Goal: Information Seeking & Learning: Learn about a topic

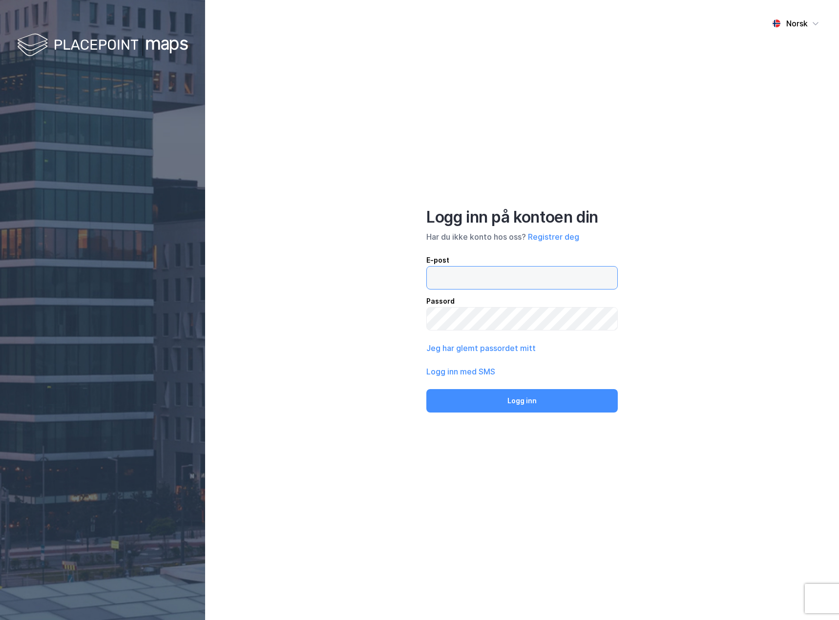
type input "[EMAIL_ADDRESS][DOMAIN_NAME]"
click at [545, 409] on button "Logg inn" at bounding box center [521, 400] width 191 height 23
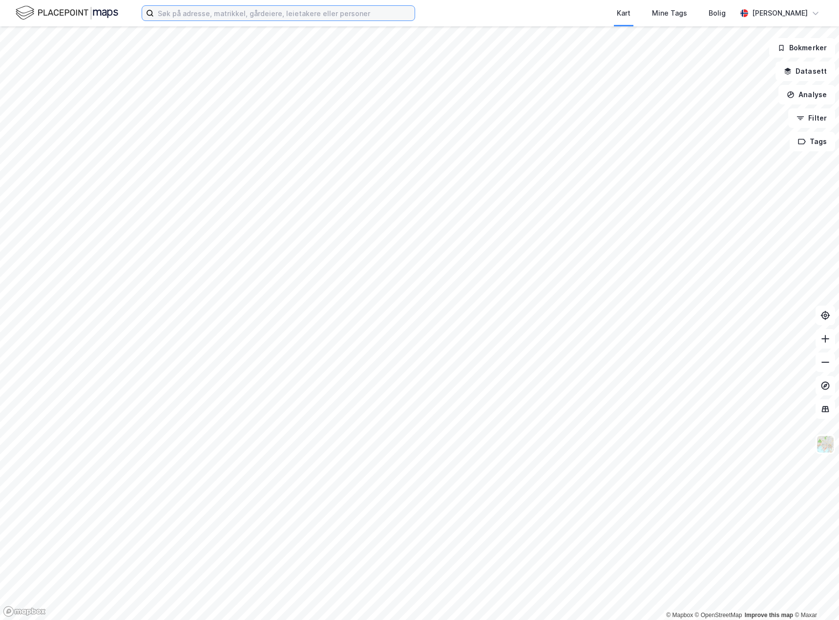
click at [203, 10] on input at bounding box center [284, 13] width 261 height 15
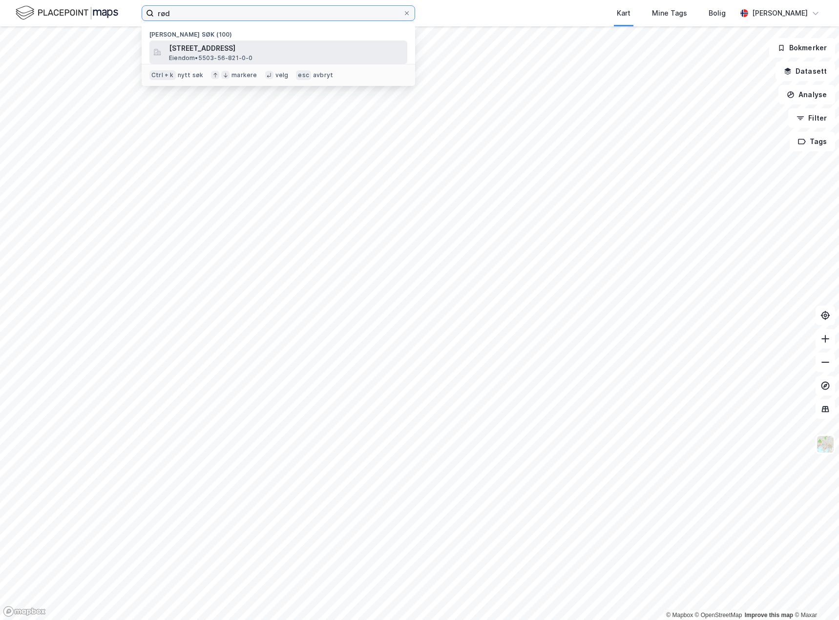
type input "rød"
click at [213, 45] on span "[STREET_ADDRESS]" at bounding box center [286, 48] width 234 height 12
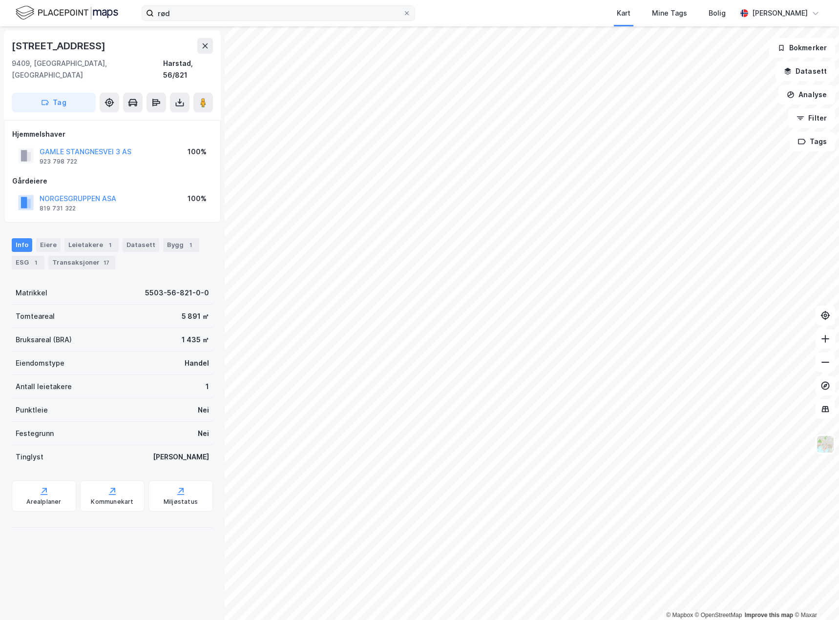
click at [406, 13] on icon at bounding box center [407, 13] width 6 height 6
click at [403, 13] on input "rød" at bounding box center [278, 13] width 249 height 15
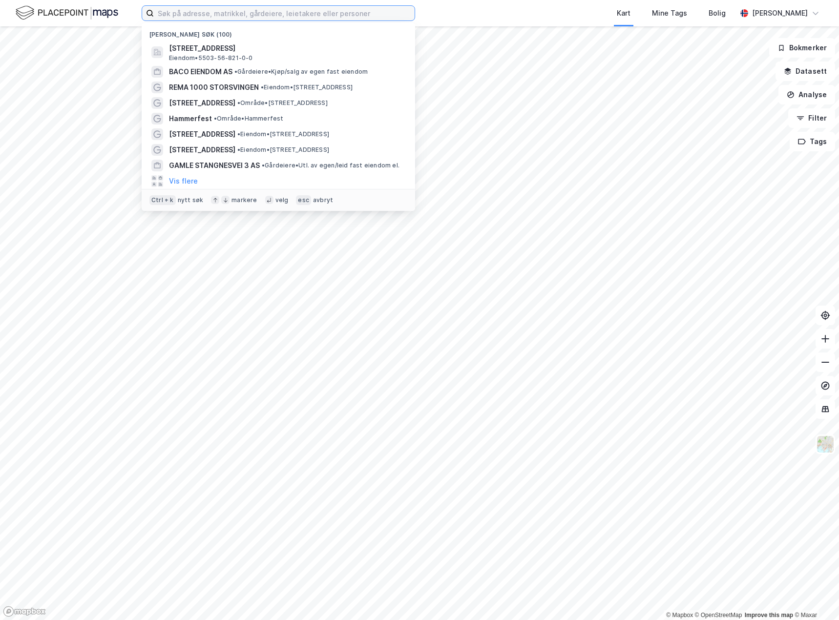
click at [315, 12] on input at bounding box center [284, 13] width 261 height 15
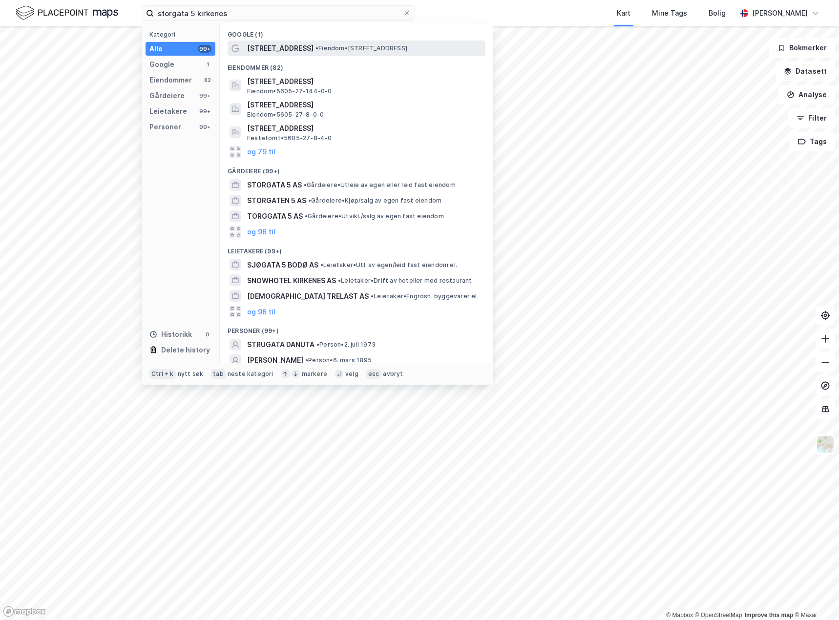
click at [327, 51] on span "• Eiendom • [STREET_ADDRESS]" at bounding box center [361, 48] width 92 height 8
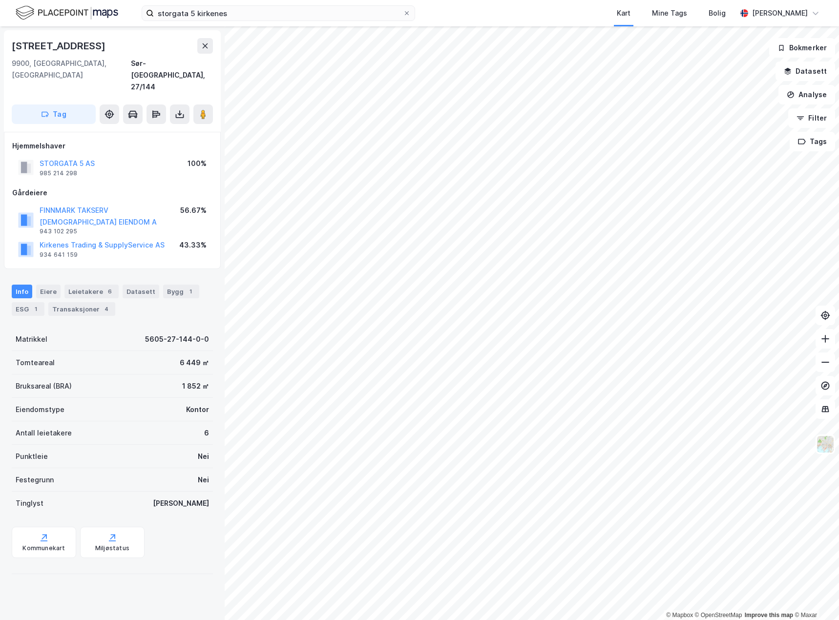
click at [126, 239] on div "Kirkenes Trading & SupplyService AS" at bounding box center [102, 245] width 125 height 12
click at [0, 0] on button "Kirkenes Trading & SupplyService AS" at bounding box center [0, 0] width 0 height 0
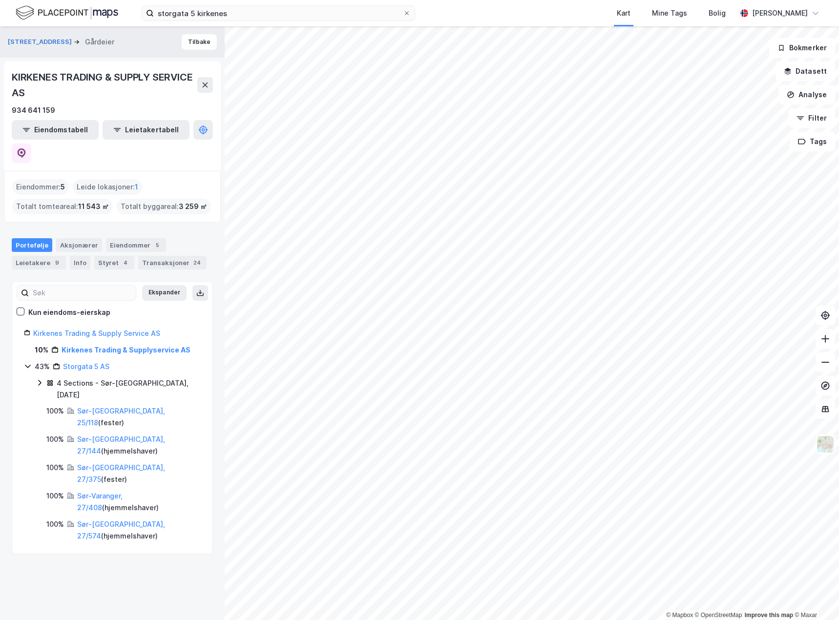
click at [40, 380] on icon at bounding box center [39, 383] width 3 height 6
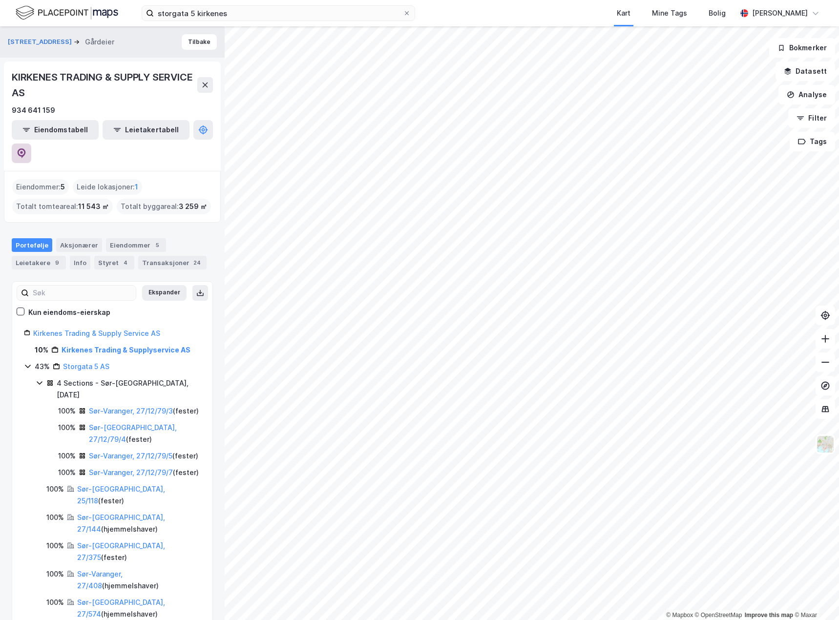
click at [26, 148] on icon at bounding box center [22, 153] width 8 height 10
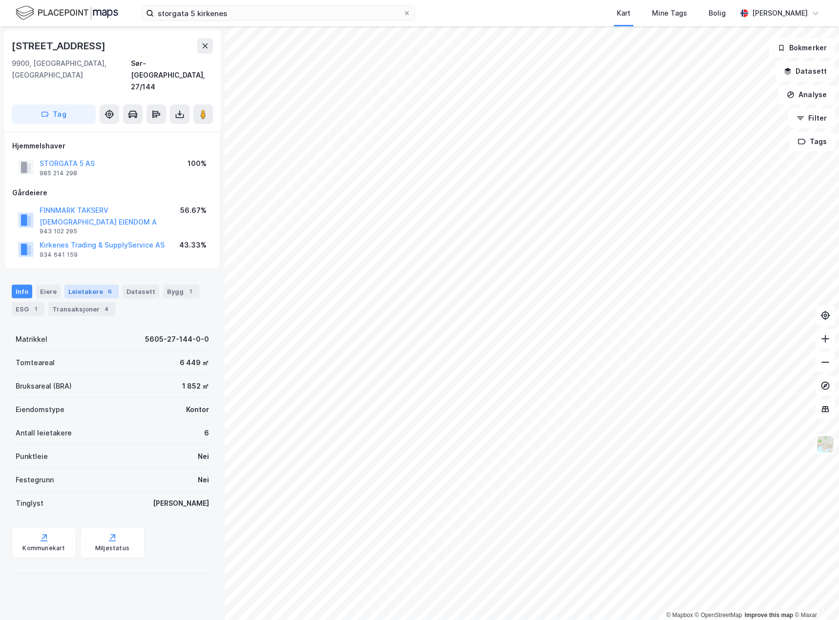
click at [91, 285] on div "Leietakere 6" at bounding box center [91, 292] width 54 height 14
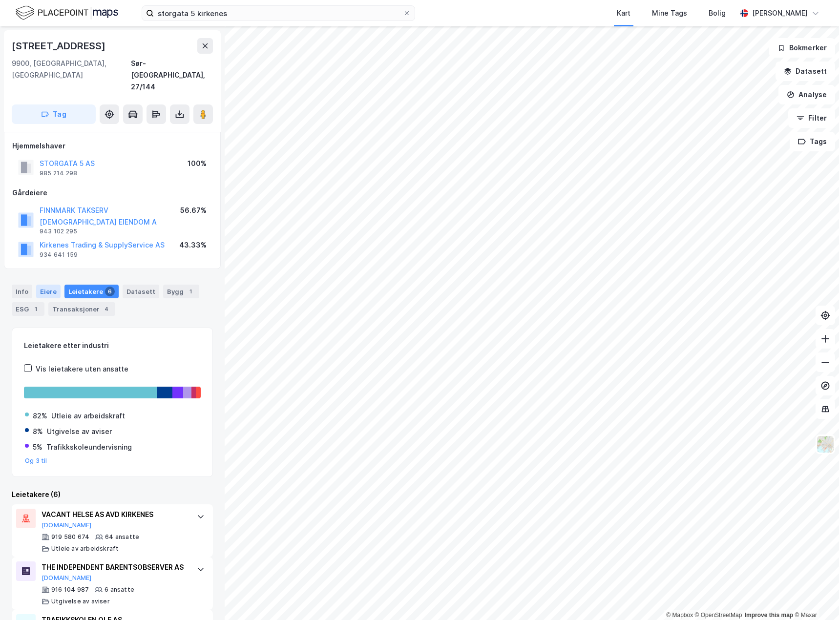
click at [57, 285] on div "Eiere" at bounding box center [48, 292] width 24 height 14
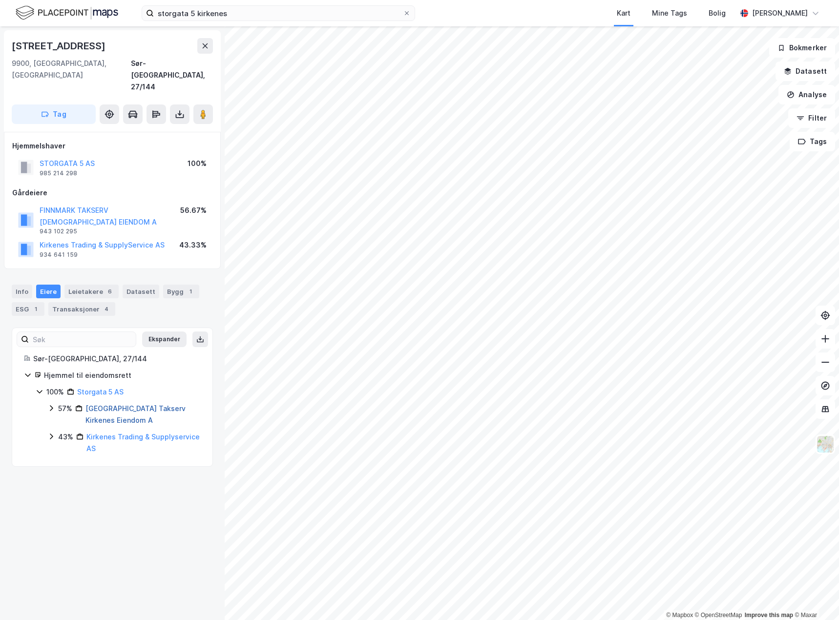
click at [147, 404] on link "[GEOGRAPHIC_DATA] Takserv Kirkenes Eiendom A" at bounding box center [135, 414] width 100 height 20
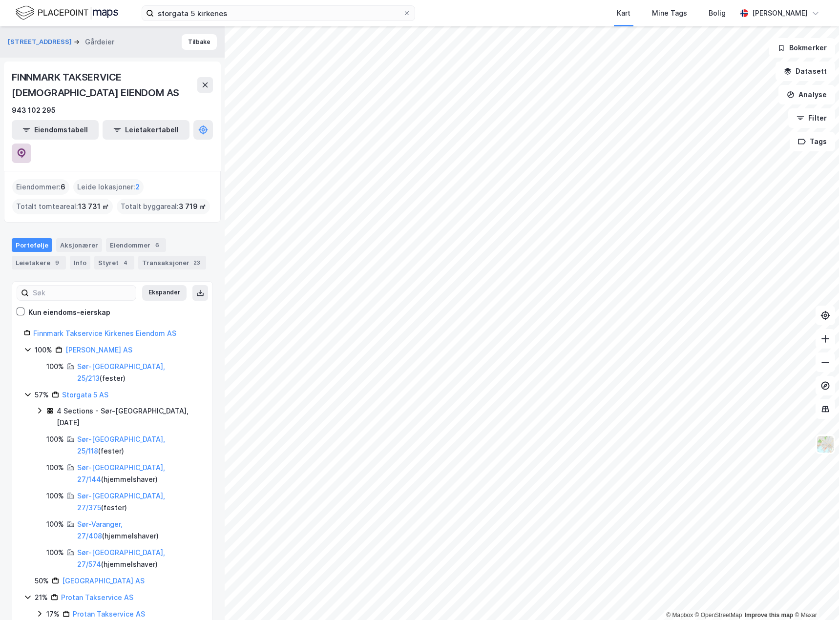
click at [26, 148] on icon at bounding box center [22, 153] width 10 height 10
click at [89, 391] on link "Storgata 5 AS" at bounding box center [85, 395] width 46 height 8
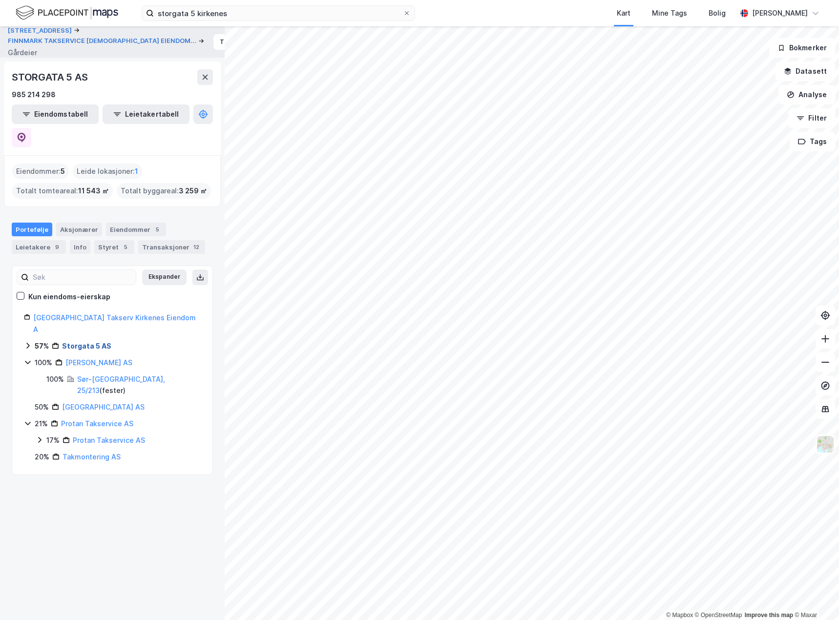
click at [73, 342] on link "Storgata 5 AS" at bounding box center [86, 346] width 49 height 8
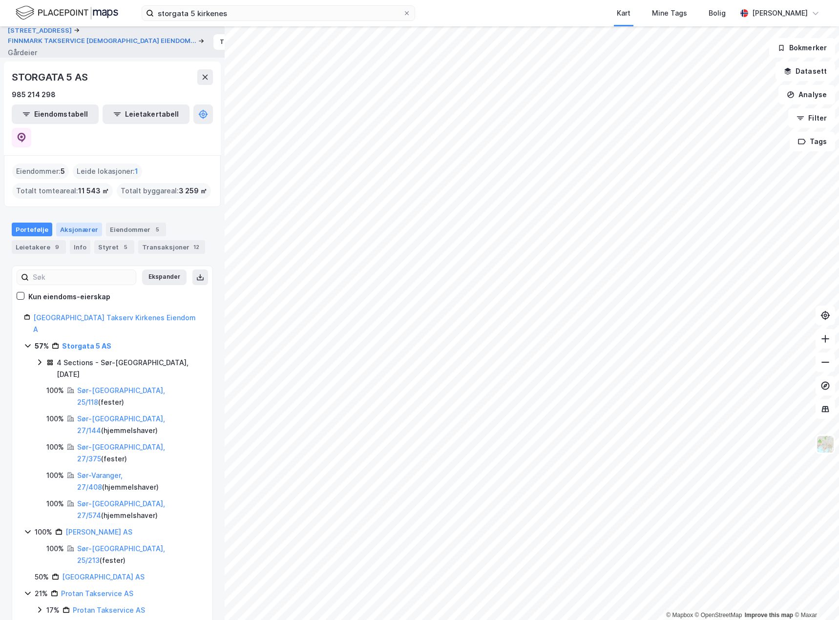
click at [77, 223] on div "Aksjonærer" at bounding box center [79, 230] width 46 height 14
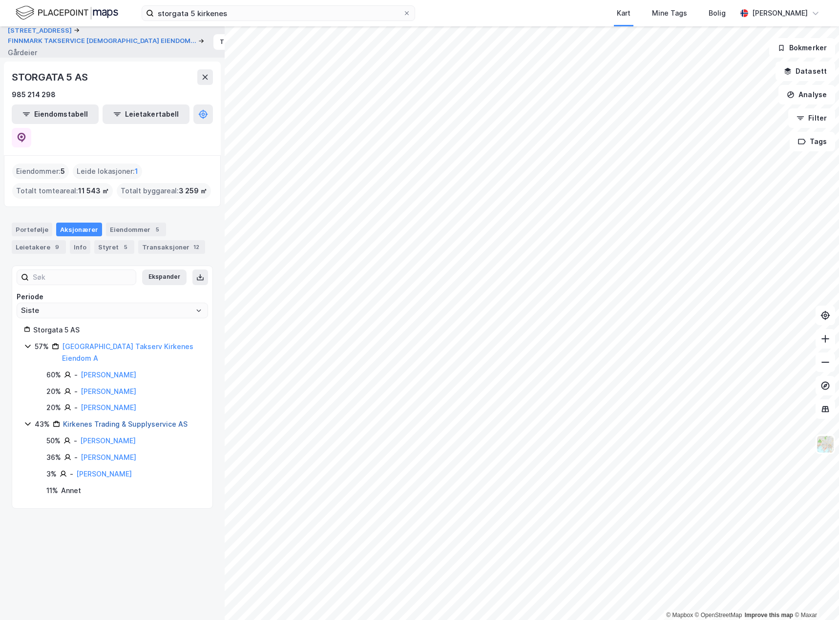
click at [128, 420] on link "Kirkenes Trading & Supplyservice AS" at bounding box center [125, 424] width 125 height 8
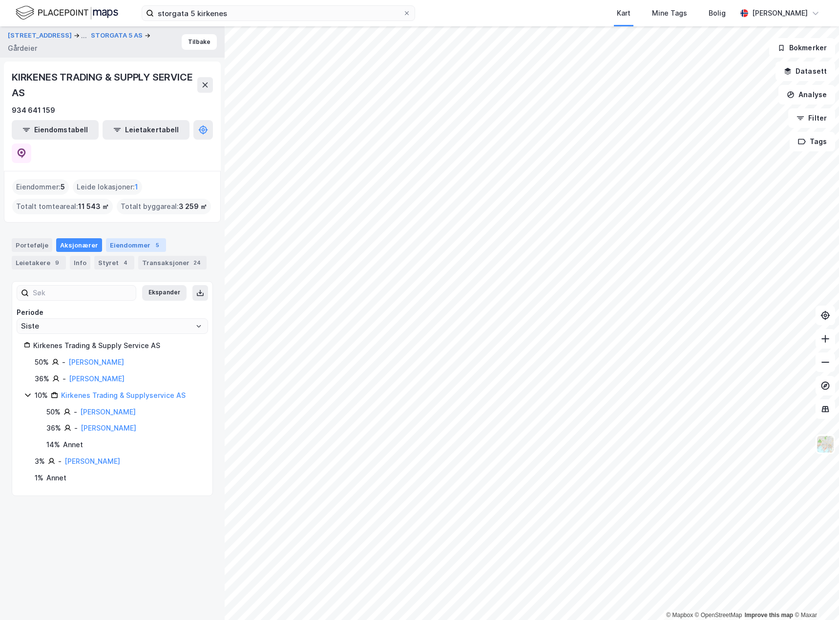
click at [122, 238] on div "Eiendommer 5" at bounding box center [136, 245] width 60 height 14
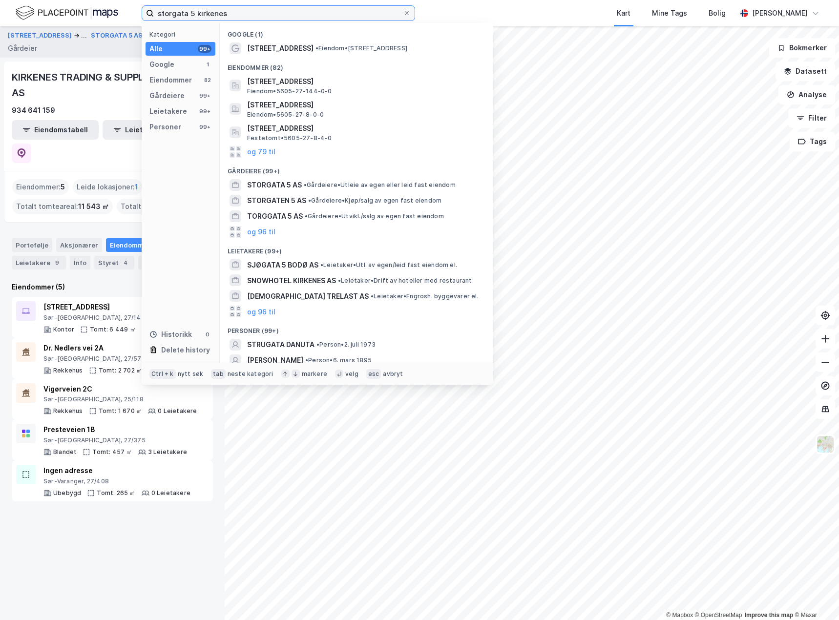
drag, startPoint x: 285, startPoint y: 19, endPoint x: 108, endPoint y: 21, distance: 176.8
click at [108, 21] on div "[STREET_ADDRESS] kirkenes Kategori Alle 99+ Google 1 Eiendommer 82 Gårdeiere 99…" at bounding box center [419, 13] width 839 height 26
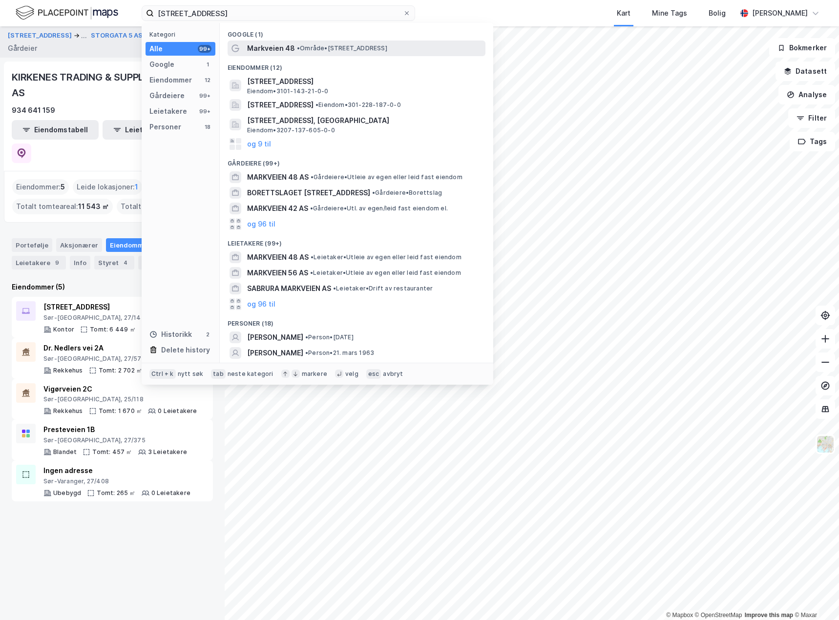
click at [273, 42] on span "Markveien 48" at bounding box center [271, 48] width 48 height 12
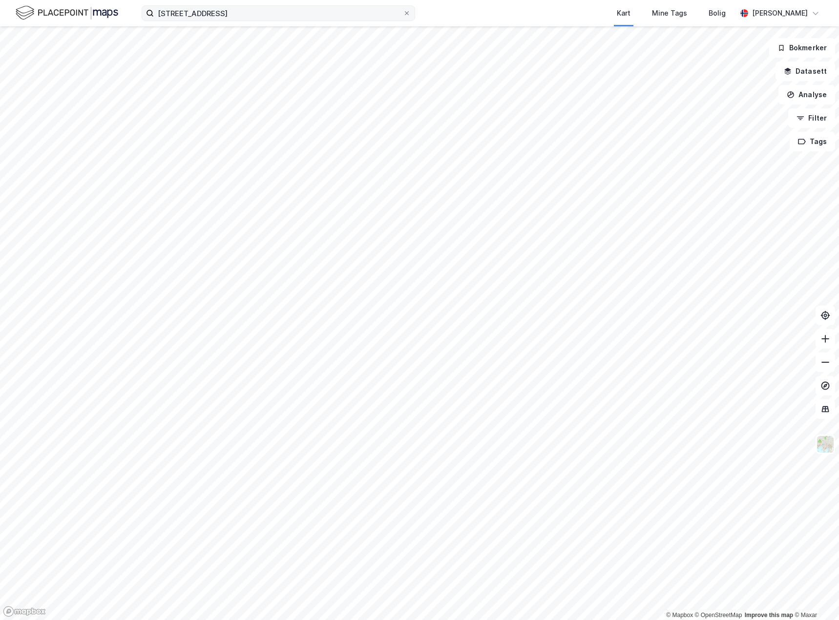
click at [256, 21] on label "[STREET_ADDRESS]" at bounding box center [278, 13] width 273 height 16
click at [256, 21] on input "[STREET_ADDRESS]" at bounding box center [278, 13] width 249 height 15
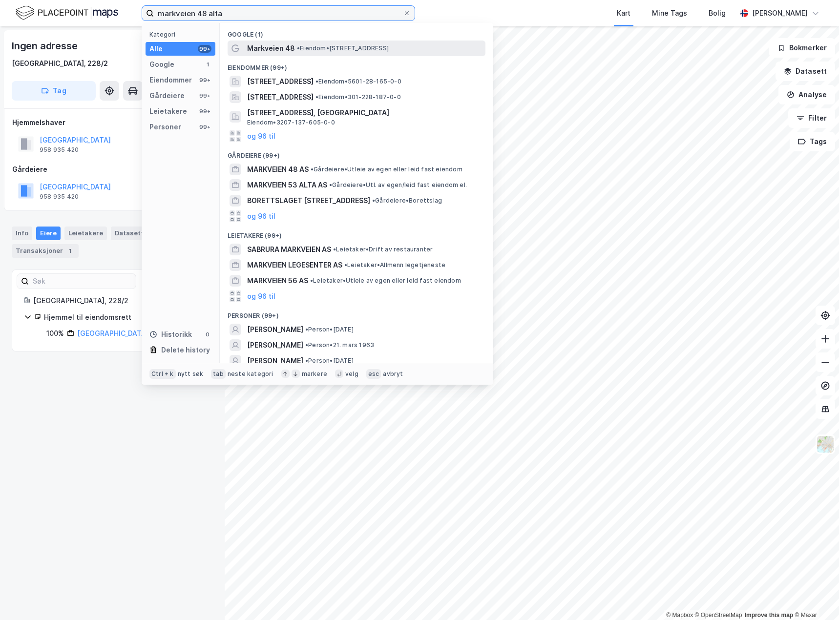
type input "markveien 48 alta"
click at [336, 53] on div "Markveien 48 • Eiendom • [STREET_ADDRESS]" at bounding box center [365, 48] width 236 height 12
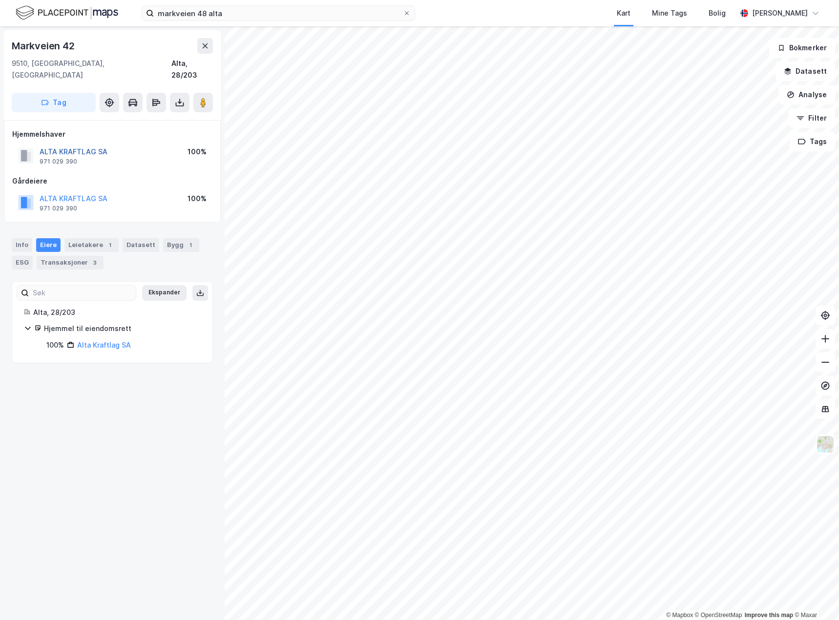
click at [0, 0] on button "ALTA KRAFTLAG SA" at bounding box center [0, 0] width 0 height 0
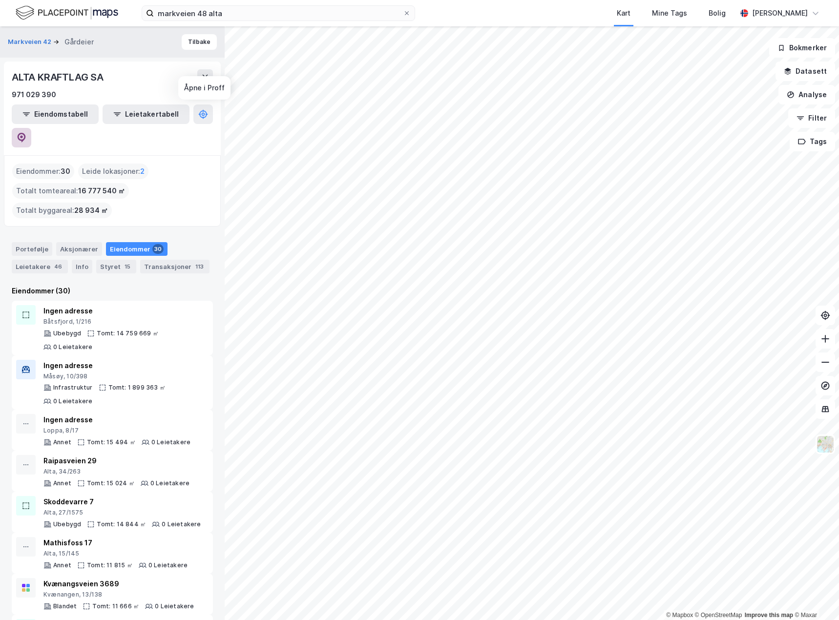
click at [31, 128] on button at bounding box center [22, 138] width 20 height 20
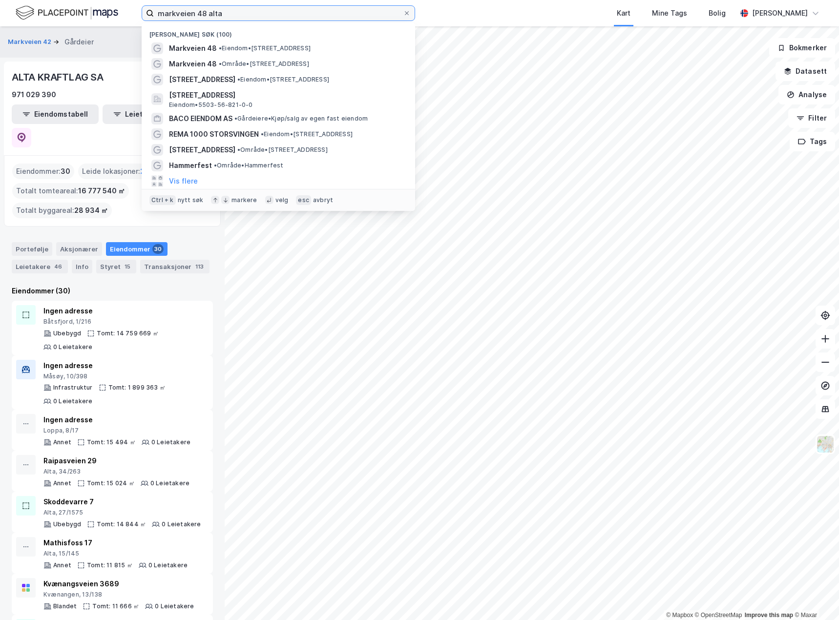
click at [269, 14] on input "markveien 48 alta" at bounding box center [278, 13] width 249 height 15
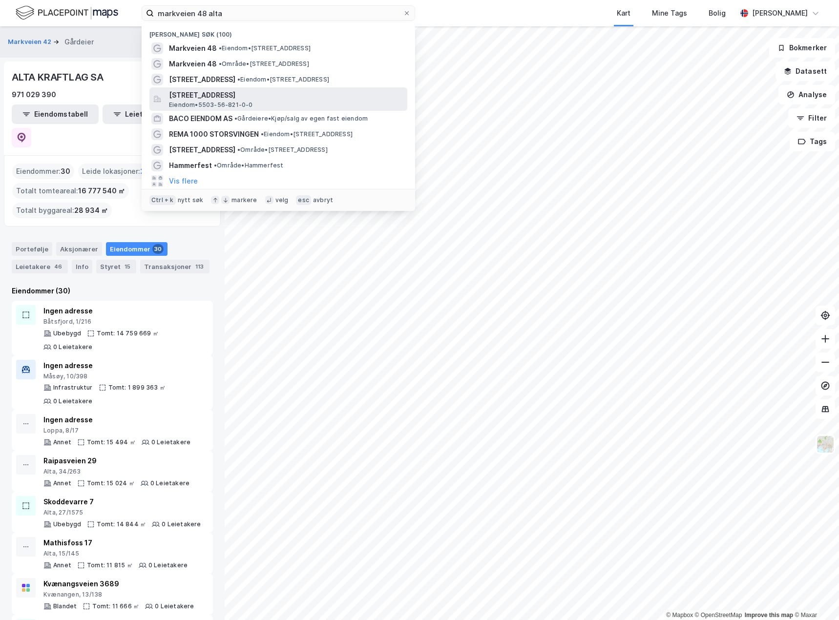
click at [244, 98] on span "[STREET_ADDRESS]" at bounding box center [286, 95] width 234 height 12
